Goal: Task Accomplishment & Management: Complete application form

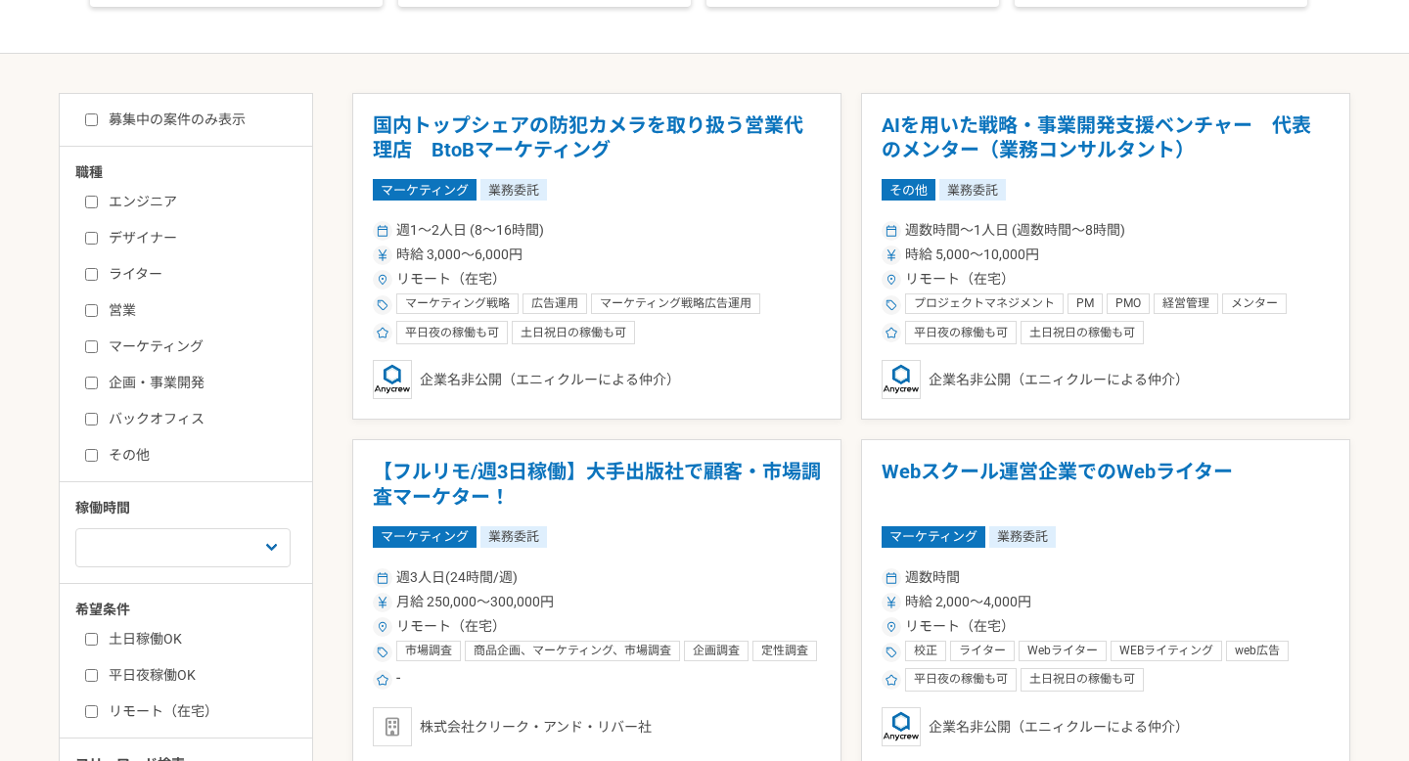
scroll to position [436, 0]
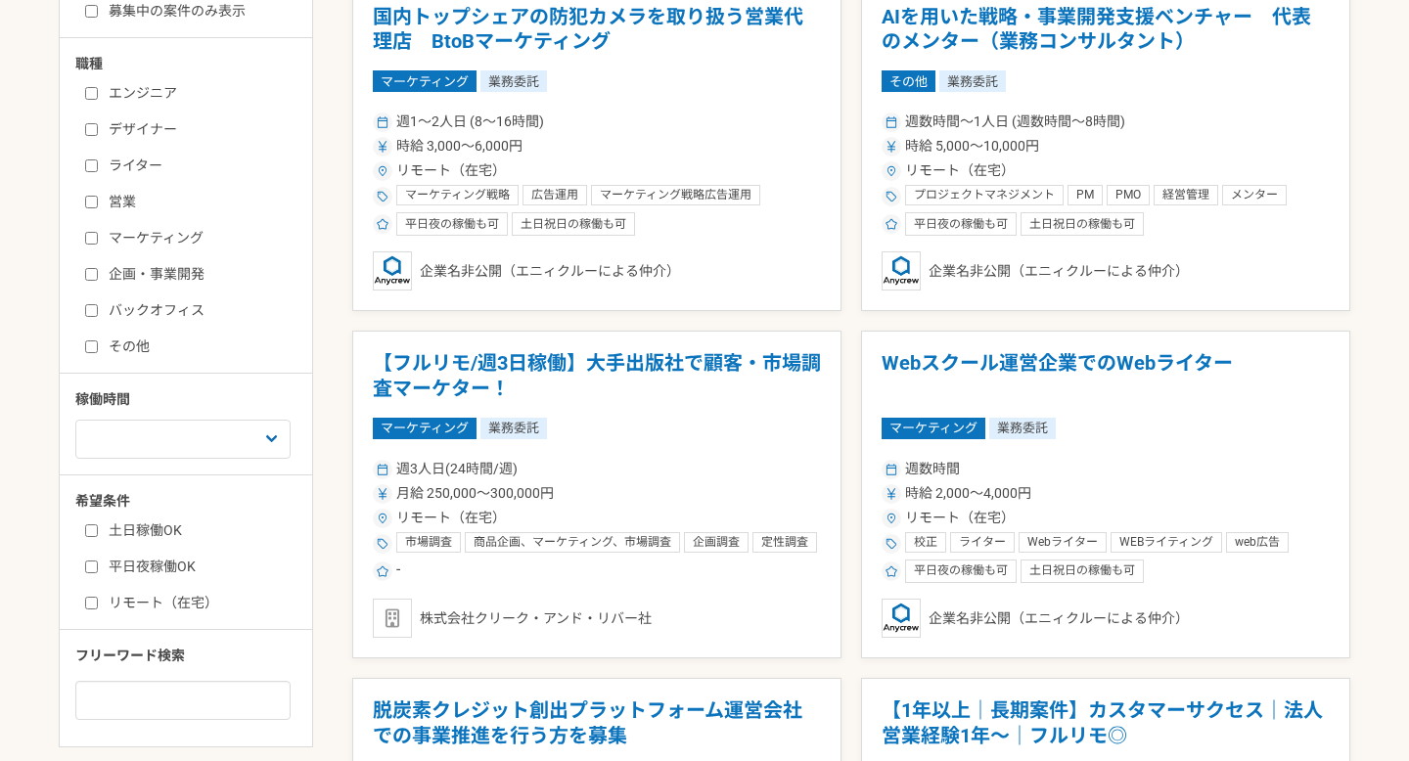
click at [88, 277] on input "企画・事業開発" at bounding box center [91, 274] width 13 height 13
checkbox input "true"
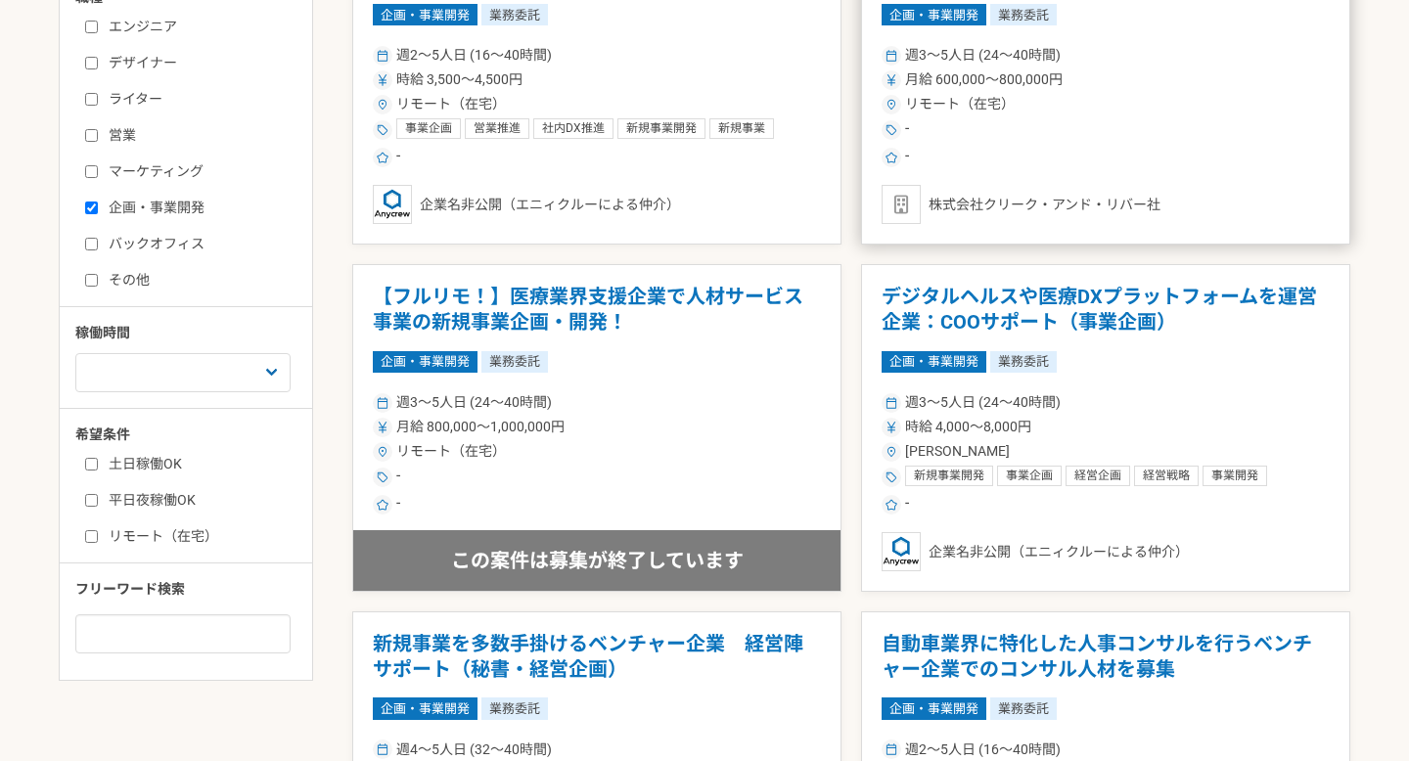
scroll to position [505, 0]
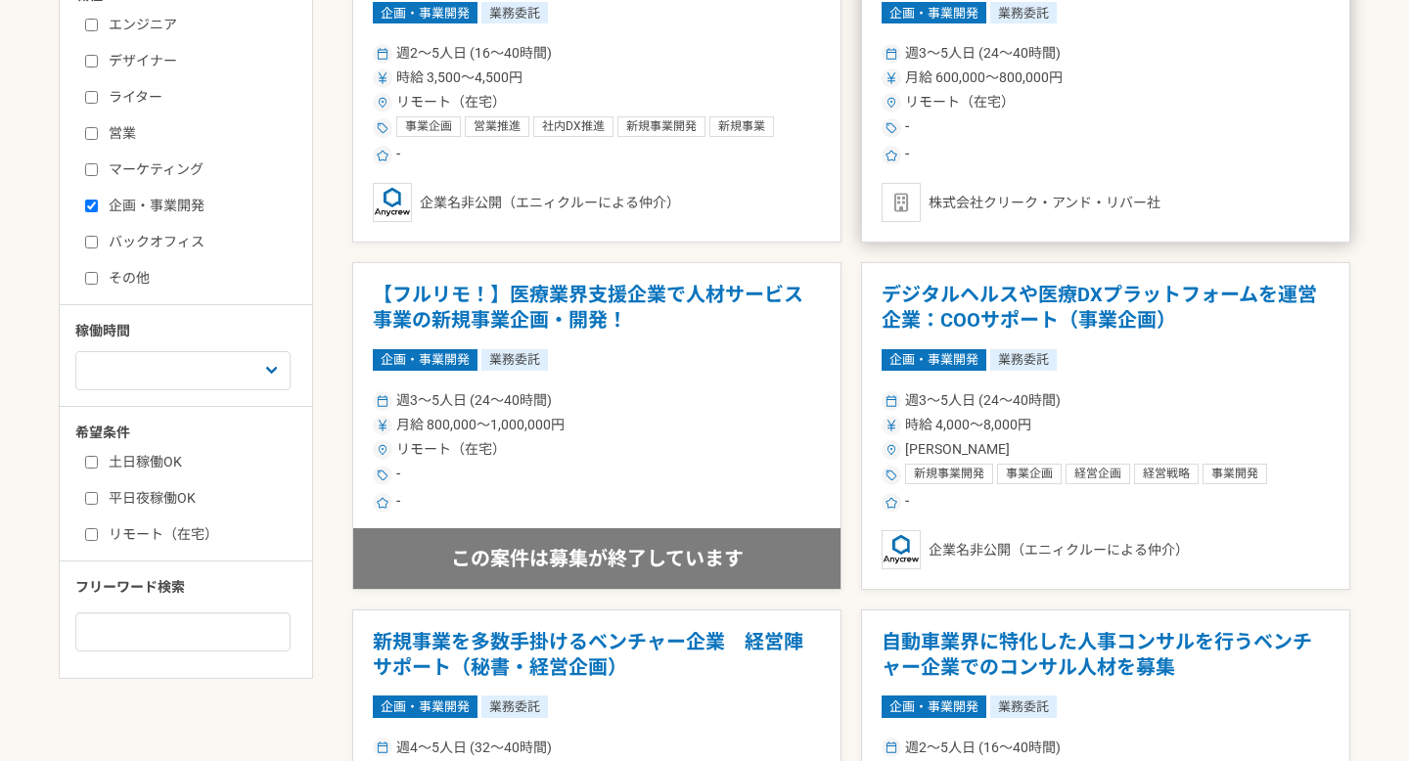
click at [1008, 165] on div "-" at bounding box center [1105, 155] width 448 height 23
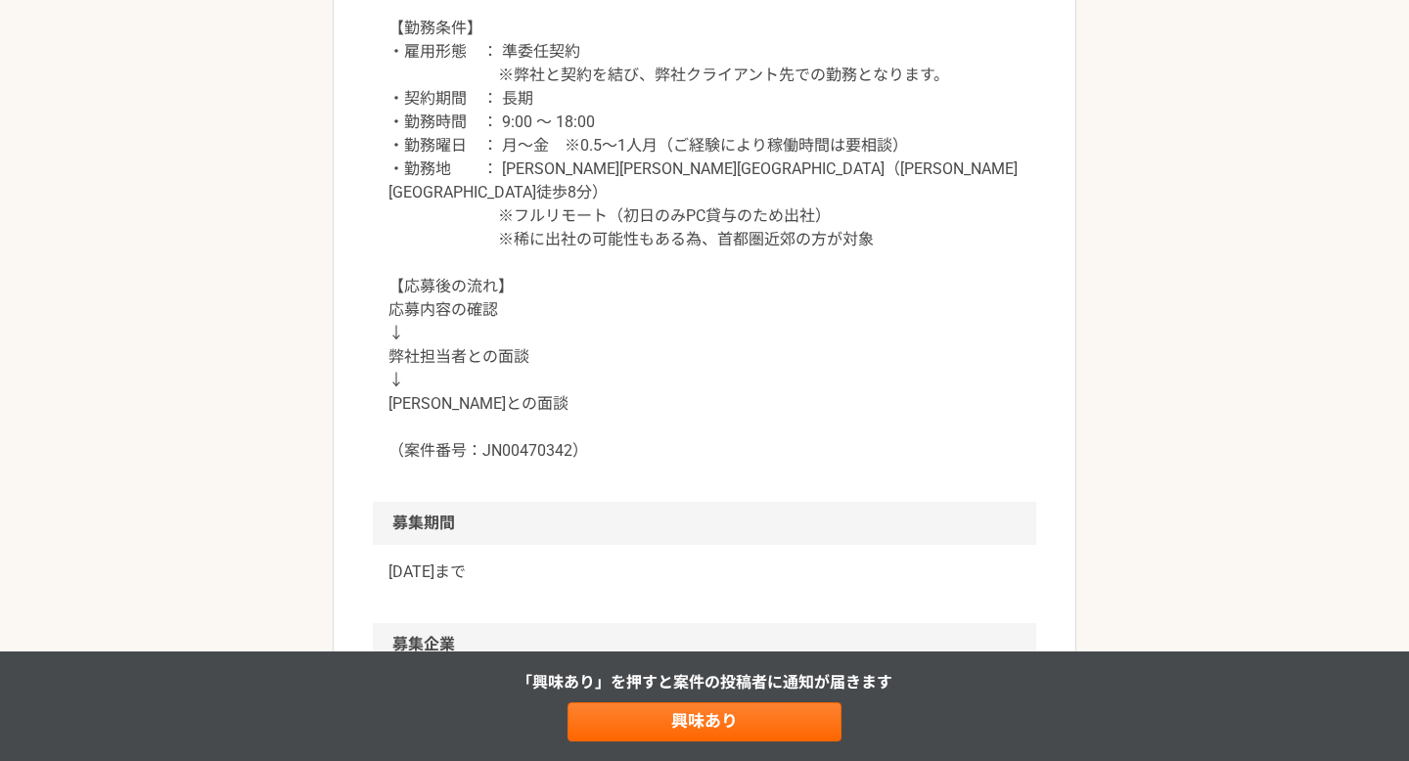
scroll to position [1940, 0]
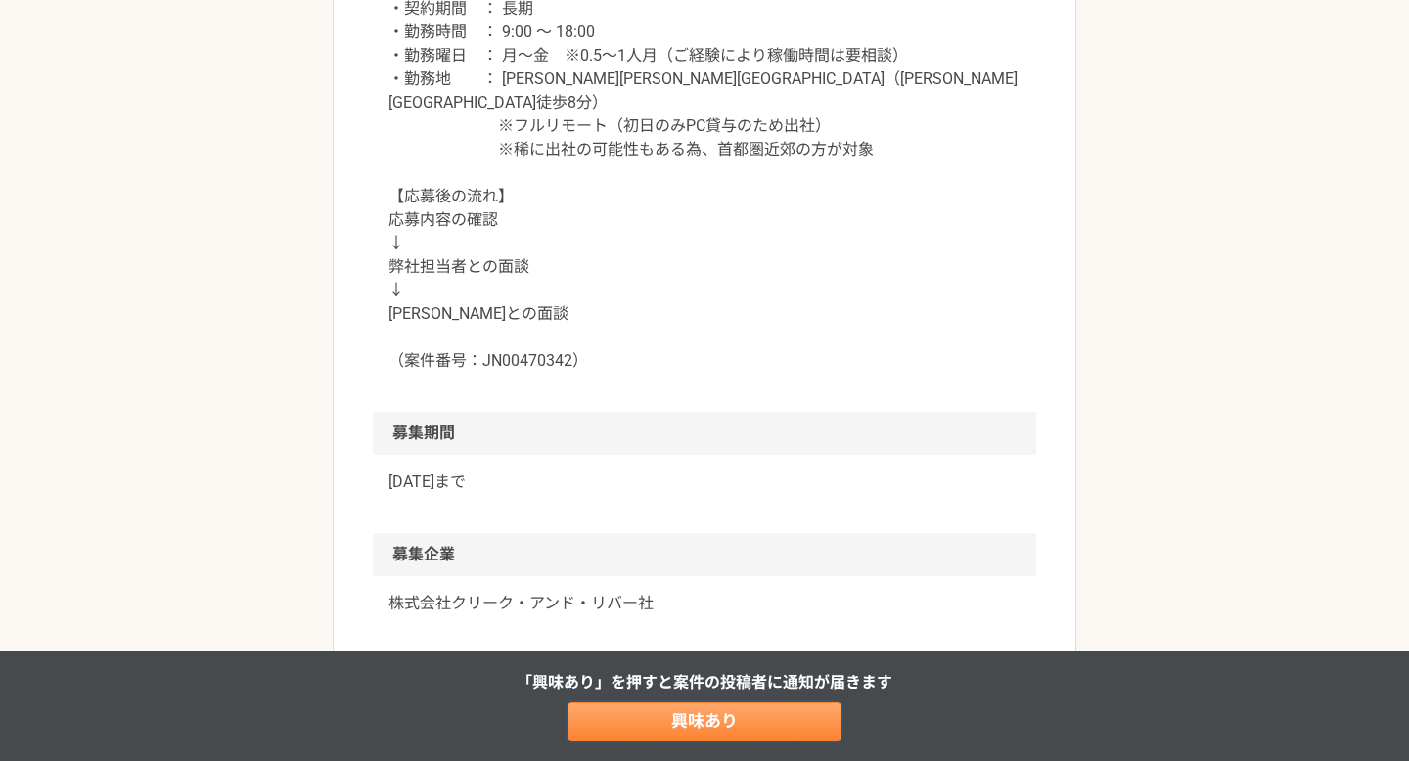
click at [677, 727] on link "興味あり" at bounding box center [704, 721] width 274 height 39
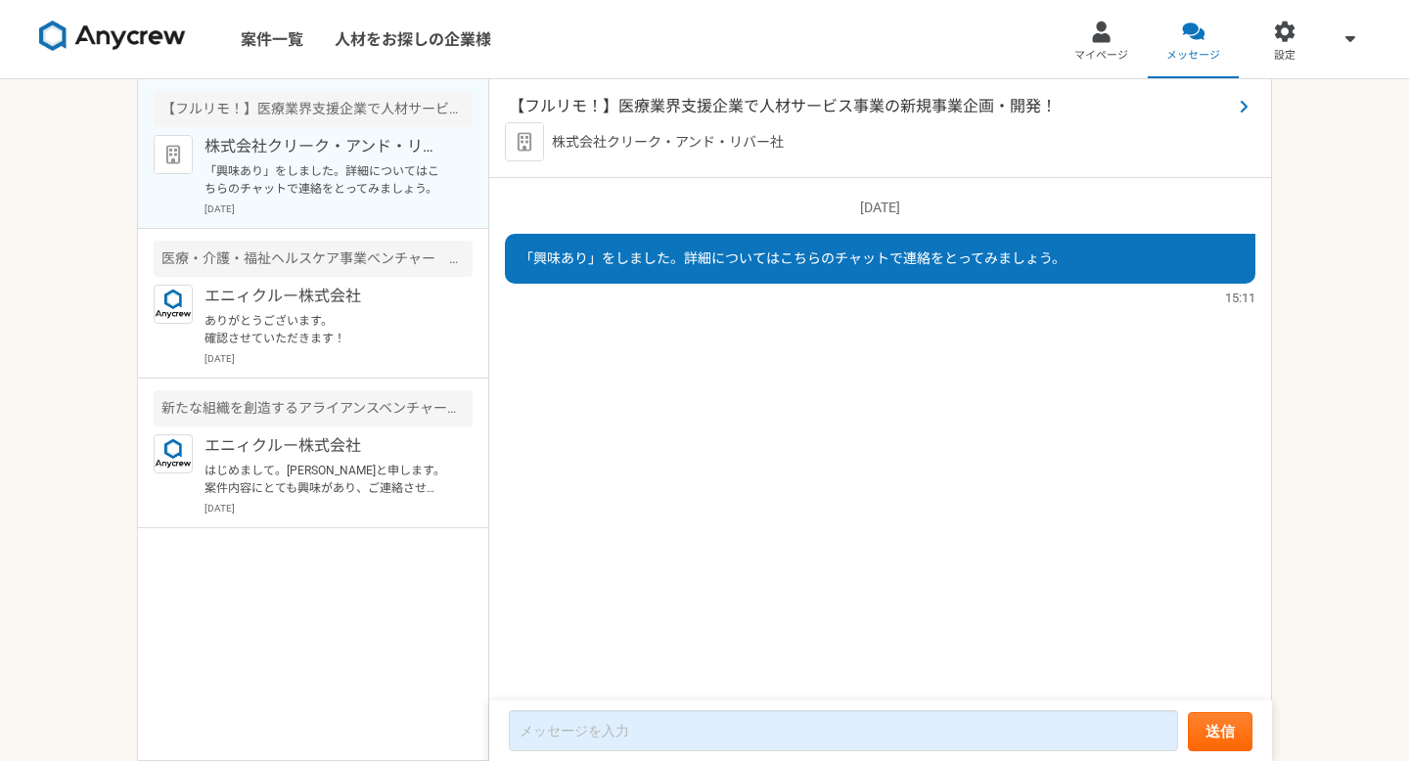
click at [719, 107] on span "【フルリモ！】医療業界支援企業で人材サービス事業の新規事業企画・開発！" at bounding box center [870, 106] width 723 height 23
